Goal: Navigation & Orientation: Find specific page/section

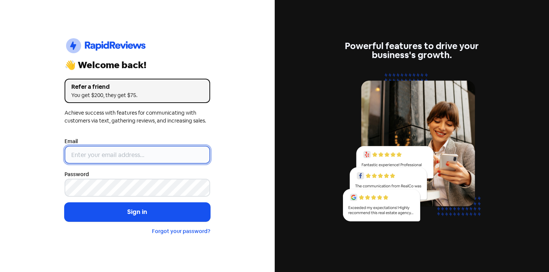
type input "[EMAIL_ADDRESS][DOMAIN_NAME]"
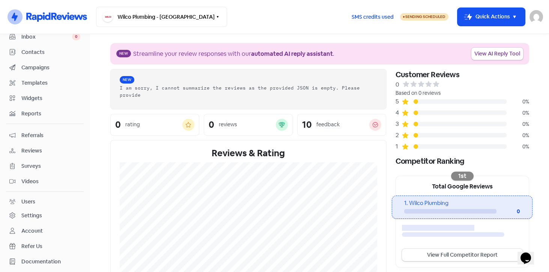
scroll to position [38, 0]
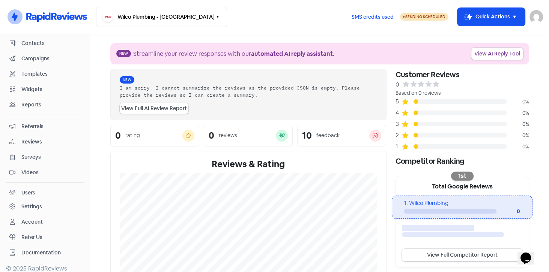
click at [35, 140] on span "Reviews" at bounding box center [50, 142] width 59 height 8
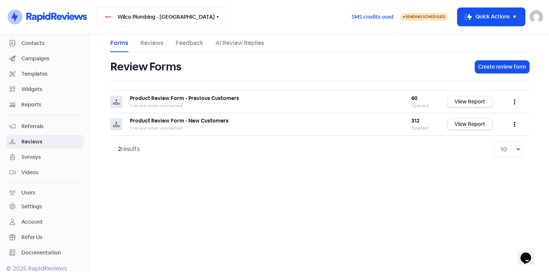
click at [33, 157] on span "Surveys" at bounding box center [50, 157] width 59 height 8
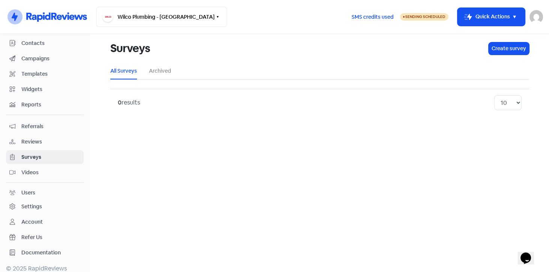
click at [30, 98] on link "Reports" at bounding box center [45, 105] width 78 height 14
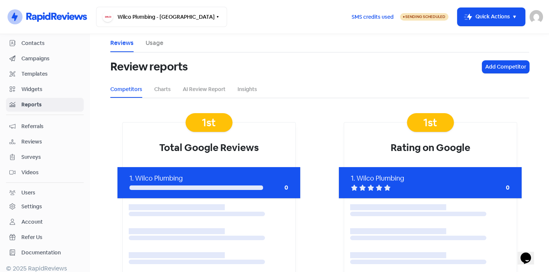
click at [31, 138] on span "Reviews" at bounding box center [50, 142] width 59 height 8
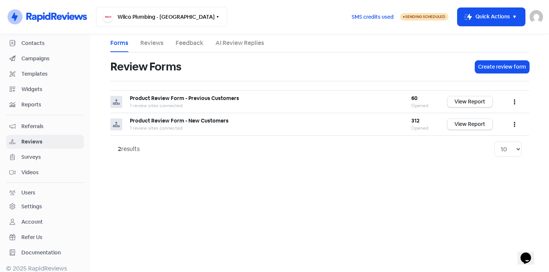
click at [181, 42] on link "Feedback" at bounding box center [190, 43] width 28 height 9
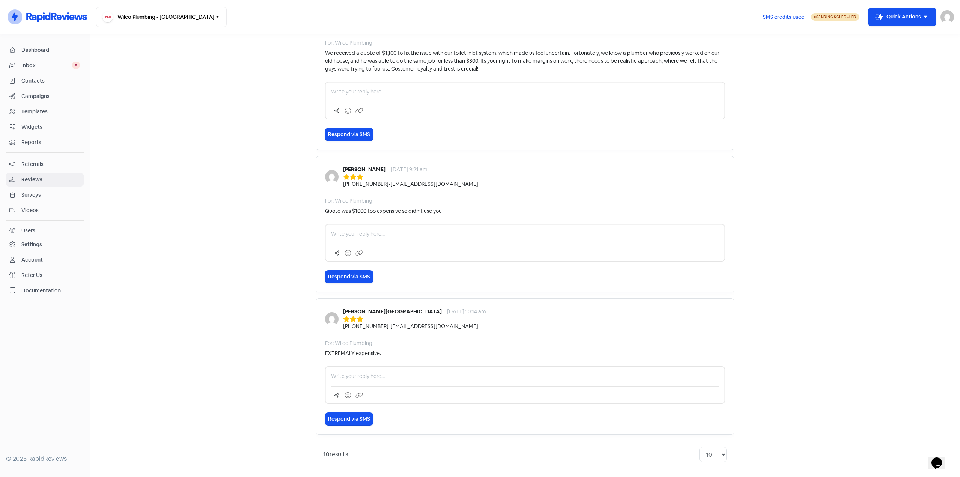
scroll to position [1284, 0]
